Goal: Task Accomplishment & Management: Use online tool/utility

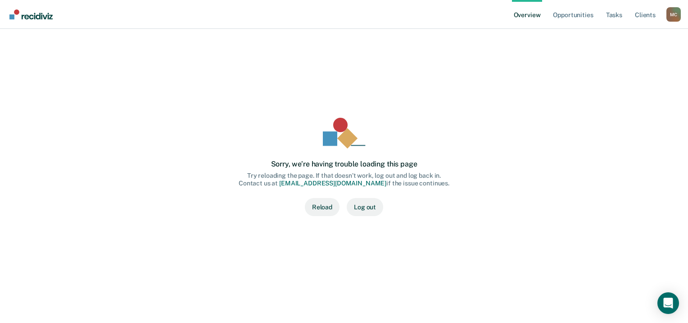
click at [329, 207] on button "Reload" at bounding box center [322, 207] width 35 height 18
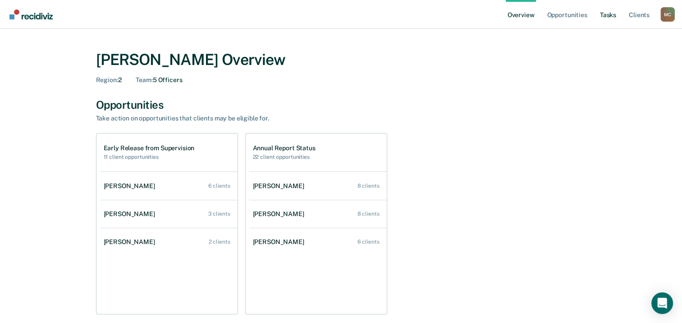
click at [610, 17] on link "Tasks" at bounding box center [608, 14] width 20 height 29
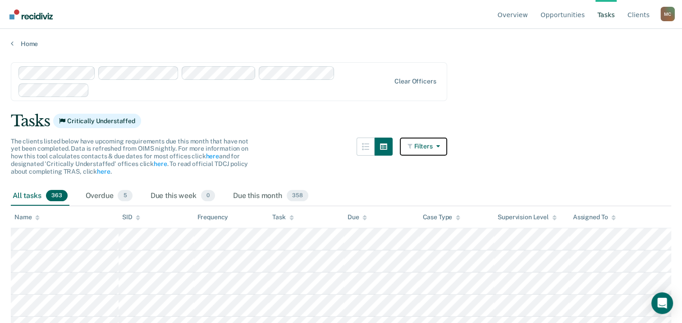
click at [439, 144] on icon "button" at bounding box center [435, 146] width 7 height 6
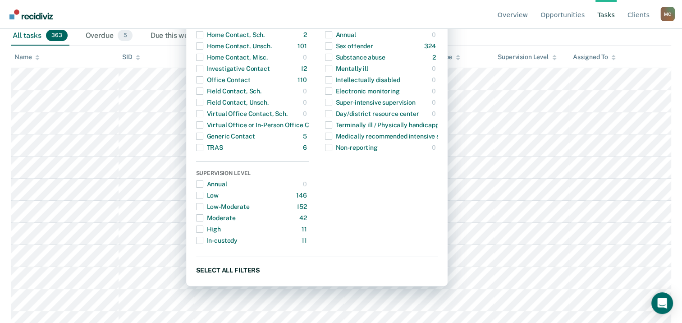
scroll to position [135, 0]
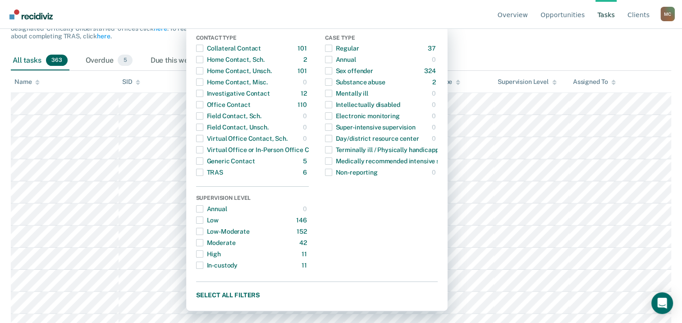
click at [498, 41] on main "Clear officers Tasks Critically Understaffed The clients listed below have upco…" at bounding box center [341, 49] width 682 height 272
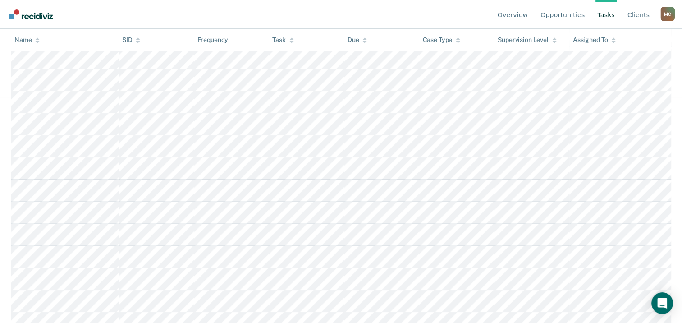
scroll to position [0, 0]
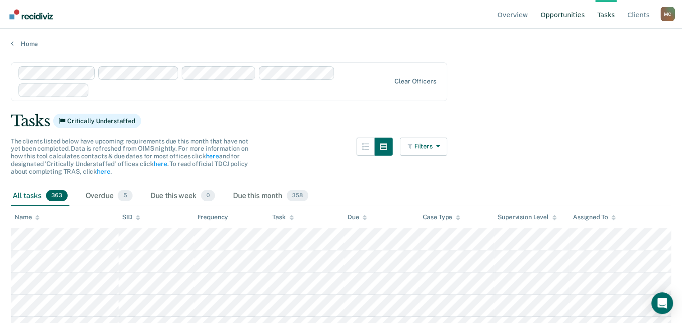
click at [553, 14] on link "Opportunities" at bounding box center [562, 14] width 48 height 29
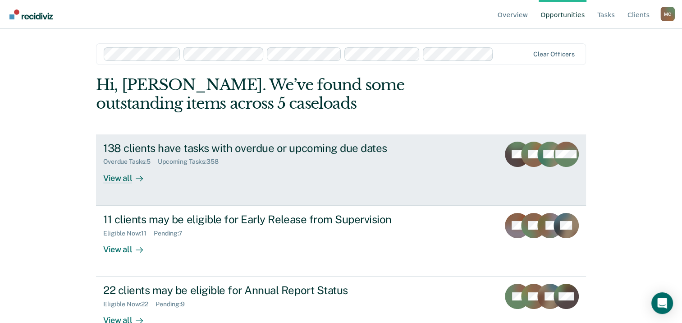
click at [122, 180] on div "View all" at bounding box center [128, 174] width 50 height 18
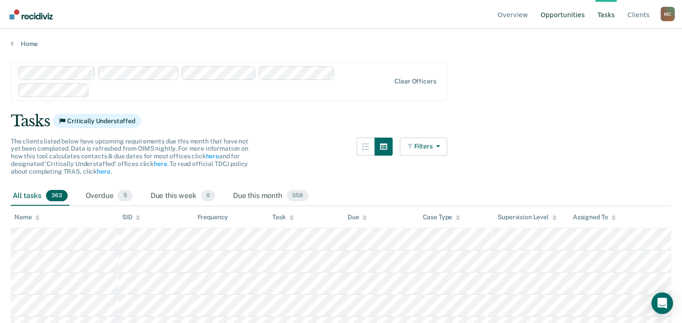
click at [576, 14] on link "Opportunities" at bounding box center [562, 14] width 48 height 29
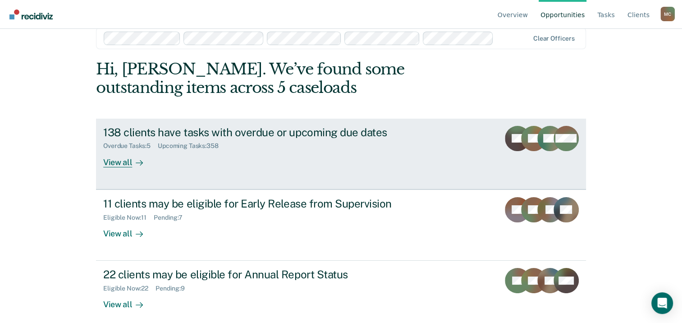
scroll to position [24, 0]
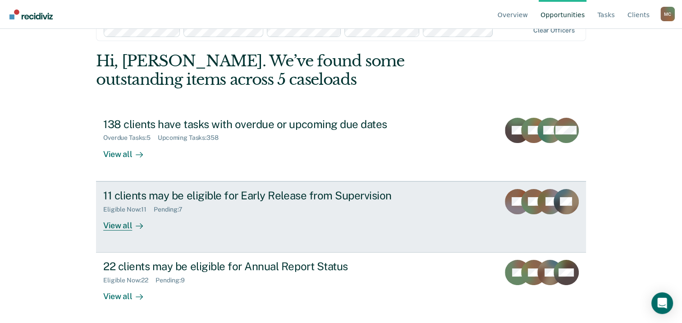
click at [121, 223] on div "View all" at bounding box center [128, 222] width 50 height 18
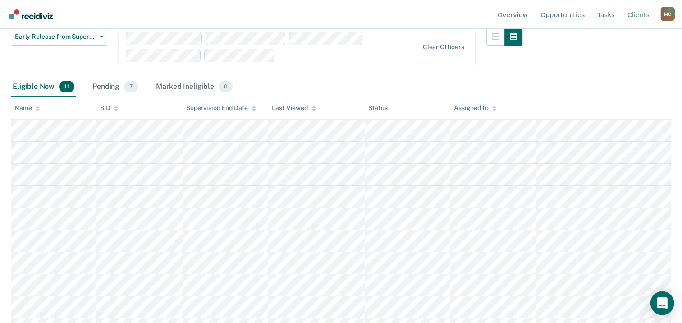
scroll to position [90, 0]
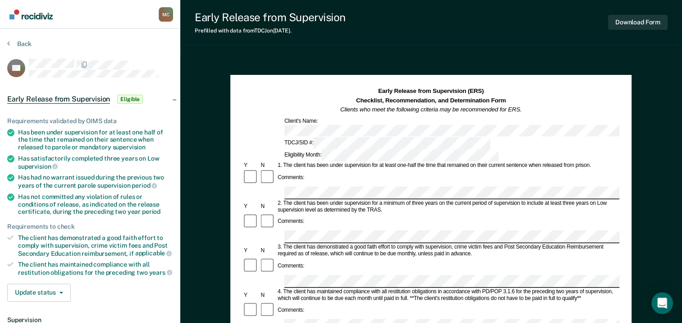
click at [141, 57] on div "Back" at bounding box center [90, 49] width 166 height 19
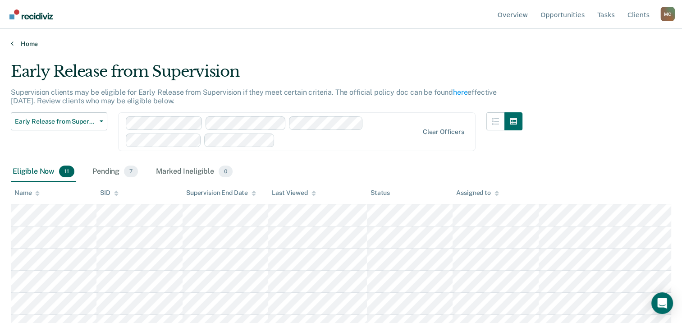
click at [31, 44] on link "Home" at bounding box center [341, 44] width 660 height 8
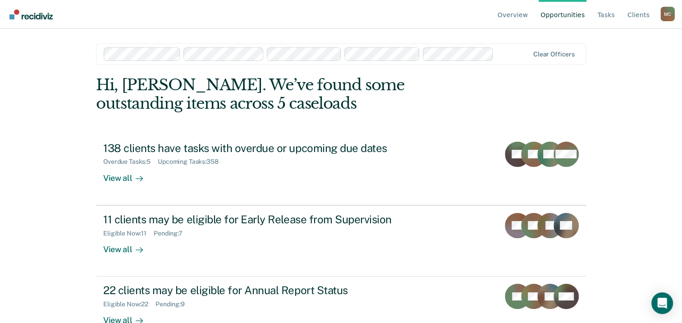
click at [580, 12] on link "Opportunities" at bounding box center [562, 14] width 48 height 29
click at [580, 13] on link "Opportunities" at bounding box center [562, 14] width 48 height 29
click at [578, 14] on link "Opportunities" at bounding box center [562, 14] width 48 height 29
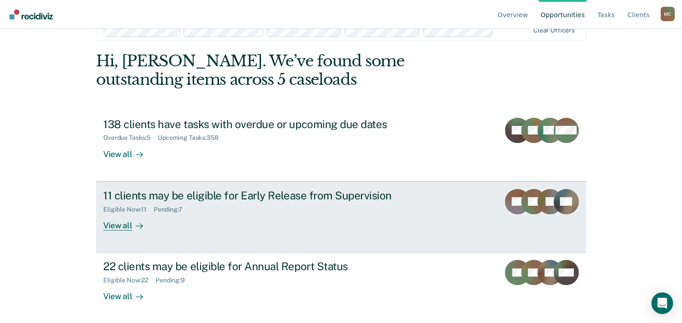
click at [117, 224] on div "View all" at bounding box center [128, 222] width 50 height 18
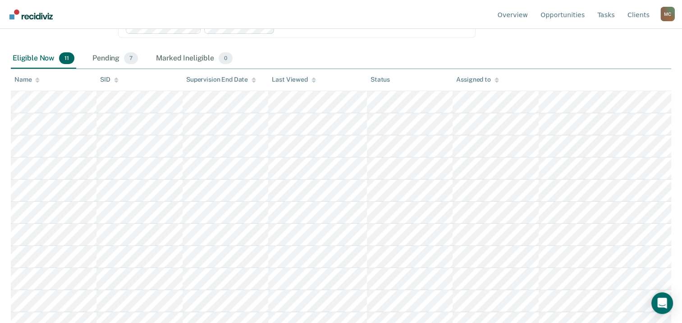
scroll to position [123, 0]
